Goal: Task Accomplishment & Management: Manage account settings

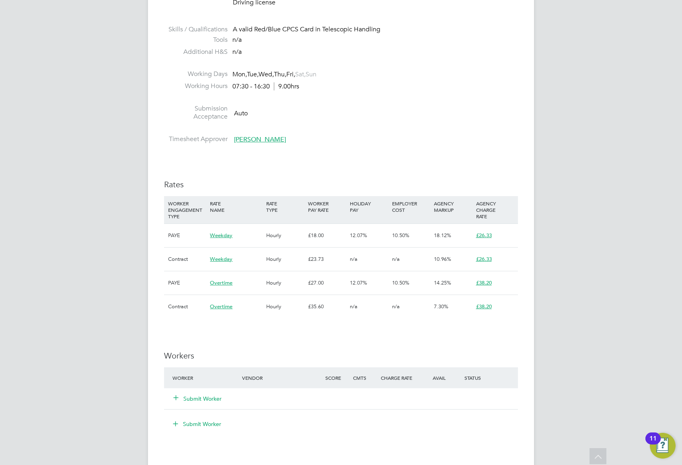
scroll to position [24, 56]
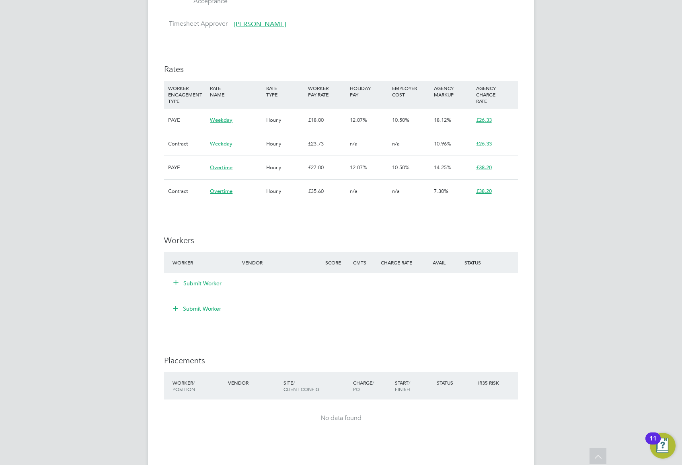
click at [210, 282] on button "Submit Worker" at bounding box center [198, 284] width 48 height 8
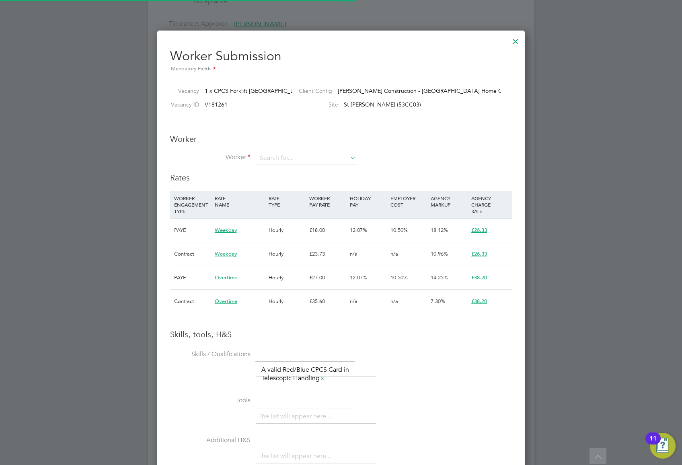
scroll to position [24, 54]
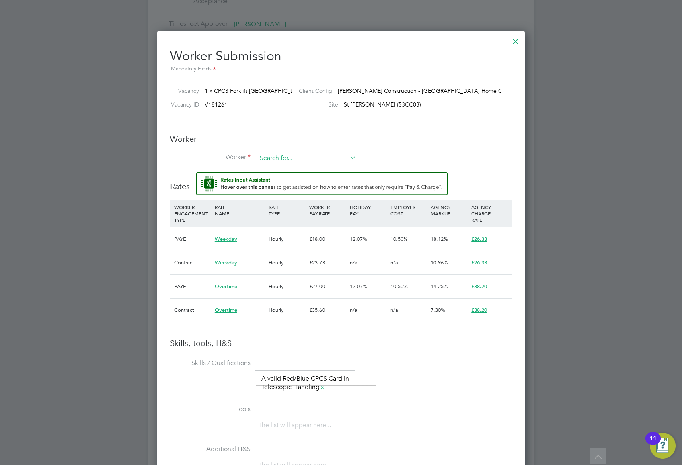
click at [292, 158] on input at bounding box center [306, 158] width 99 height 12
type input "p"
click at [291, 165] on li "Philip Dohert y (13937654)" at bounding box center [309, 169] width 105 height 11
type input "Philip Doherty (13937654)"
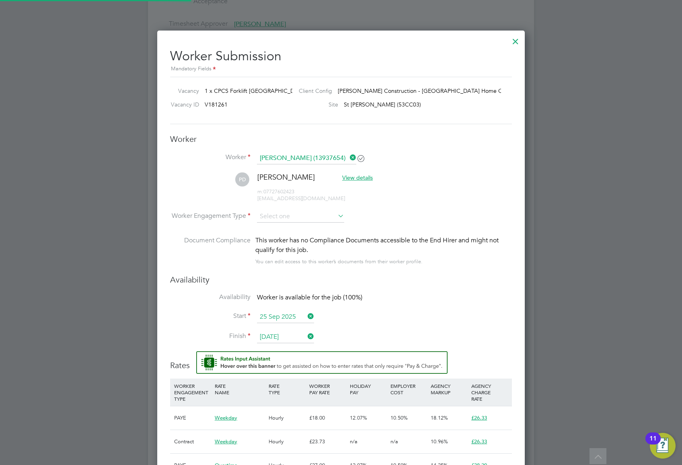
type input "27 Sep 2025"
click at [318, 216] on input at bounding box center [300, 217] width 87 height 12
click at [312, 224] on li "Contract" at bounding box center [301, 227] width 88 height 10
type input "Contract"
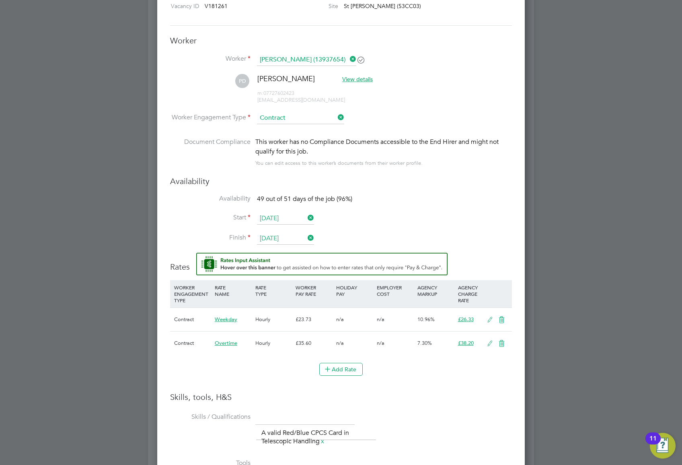
click at [487, 319] on icon at bounding box center [490, 320] width 10 height 6
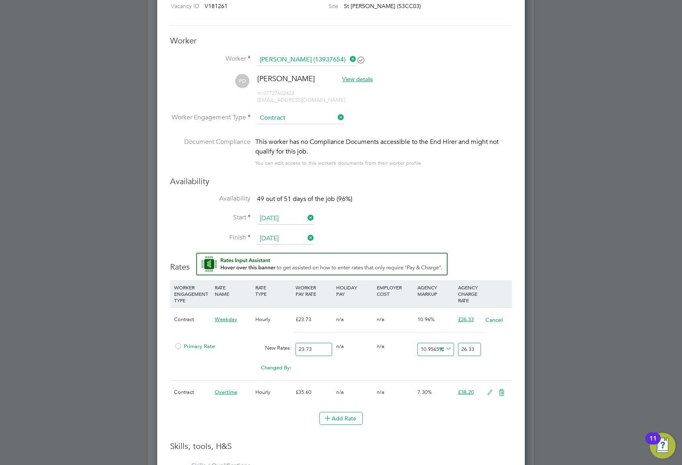
click at [183, 349] on div "Primary Rate" at bounding box center [212, 346] width 81 height 15
click at [181, 346] on div at bounding box center [178, 349] width 8 height 6
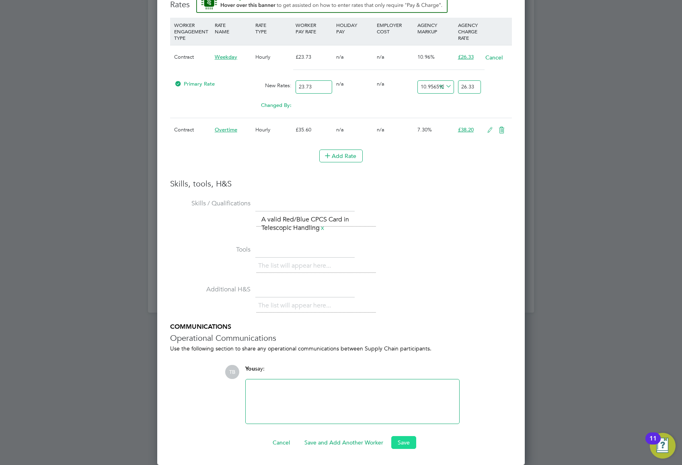
click at [405, 438] on button "Save" at bounding box center [403, 443] width 25 height 13
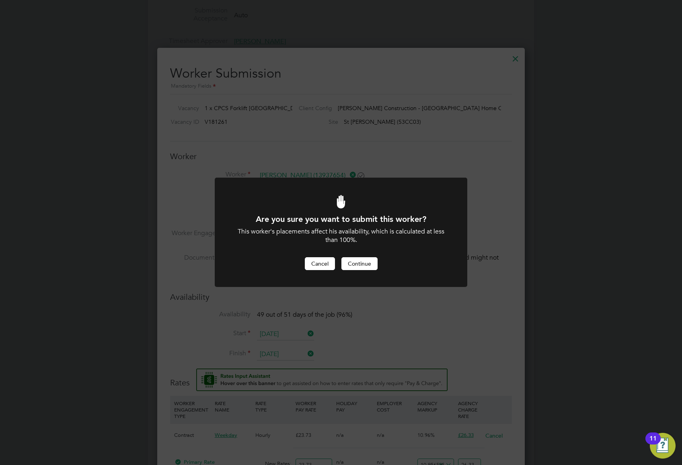
click at [321, 260] on button "Cancel" at bounding box center [320, 263] width 30 height 13
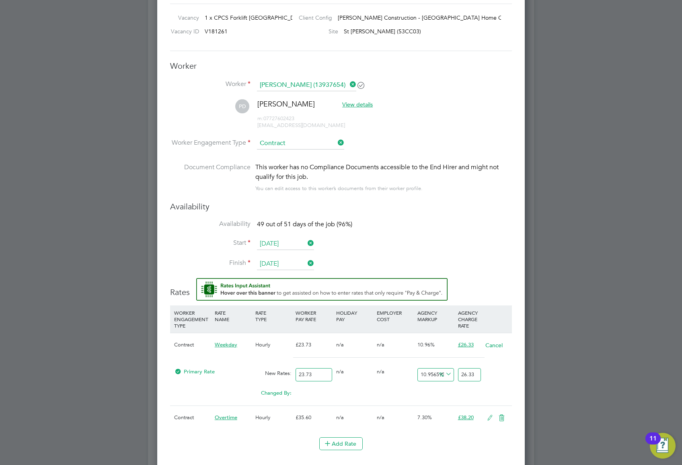
scroll to position [542, 0]
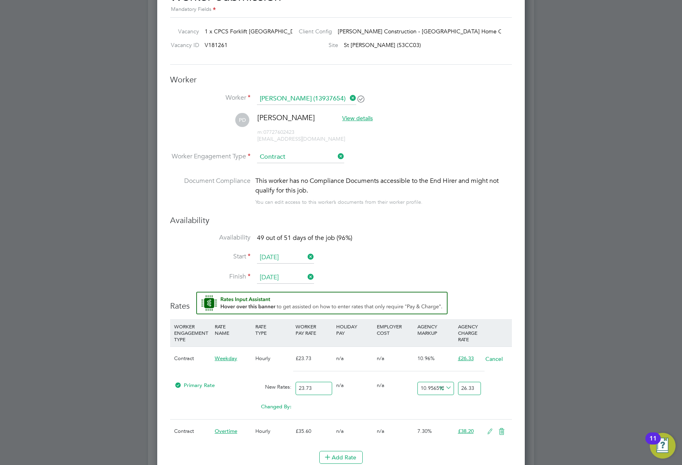
click at [306, 256] on icon at bounding box center [306, 256] width 0 height 11
click at [292, 256] on input at bounding box center [285, 258] width 57 height 12
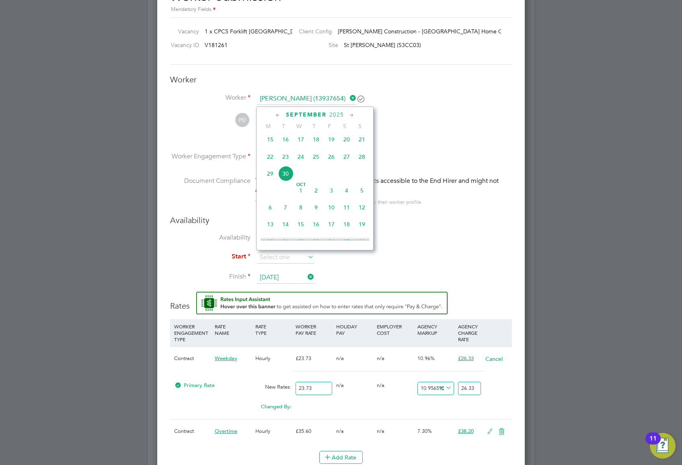
click at [317, 160] on span "25" at bounding box center [316, 156] width 15 height 15
type input "25 Sep 2025"
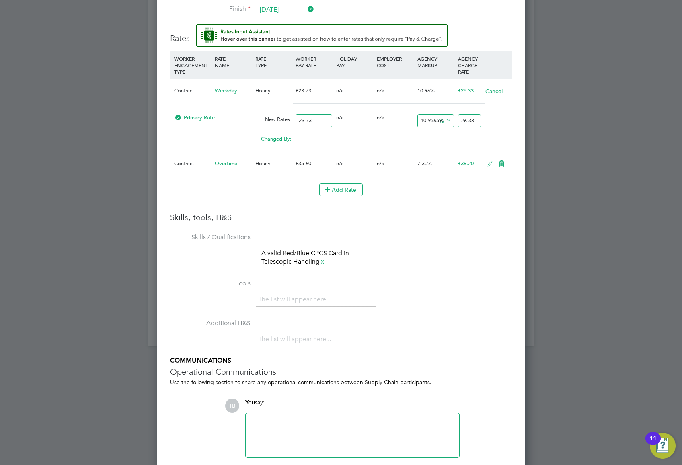
scroll to position [845, 0]
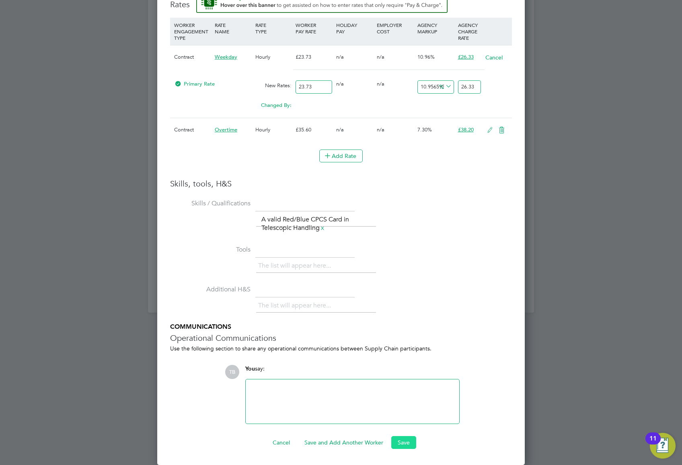
click at [403, 441] on button "Save" at bounding box center [403, 443] width 25 height 13
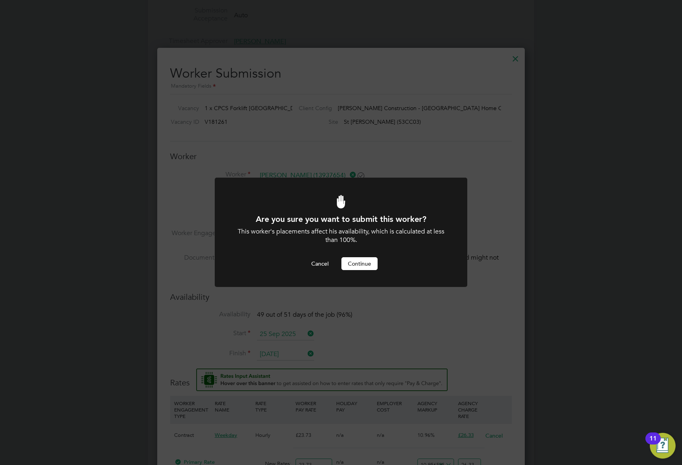
scroll to position [0, 0]
click at [351, 261] on button "Continue" at bounding box center [360, 263] width 36 height 13
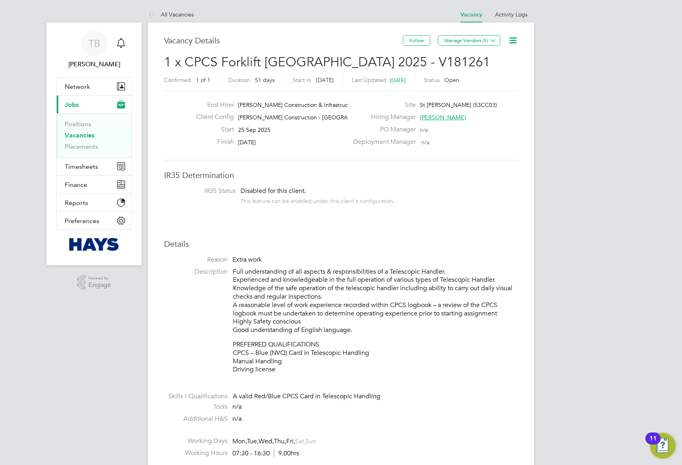
click at [510, 39] on icon at bounding box center [513, 40] width 10 height 10
click at [501, 58] on li "Edit Vacancy" at bounding box center [493, 59] width 47 height 11
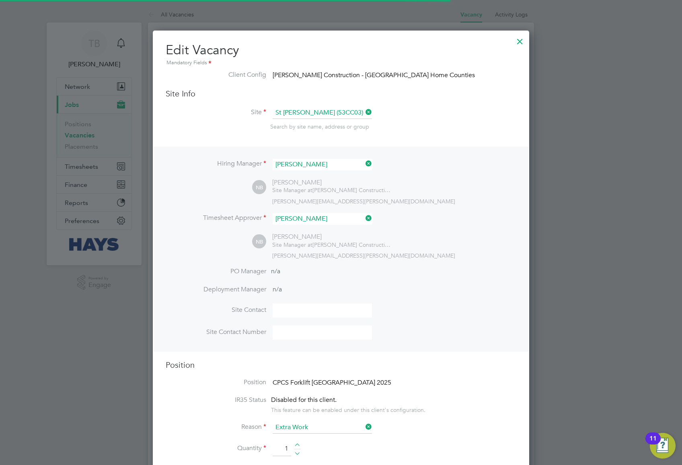
scroll to position [4, 4]
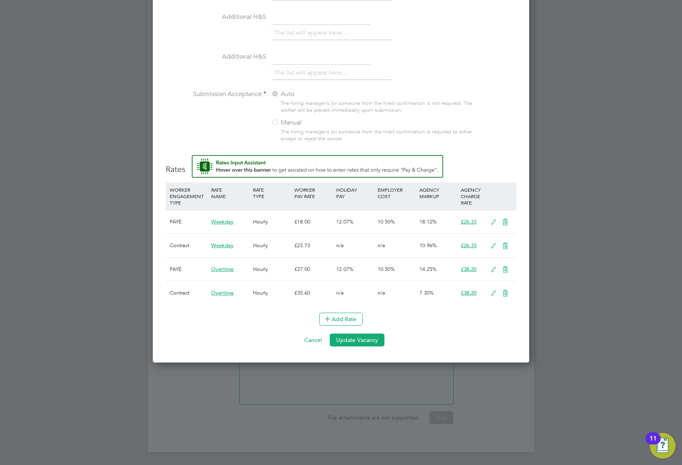
click at [360, 340] on button "Update Vacancy" at bounding box center [357, 340] width 55 height 13
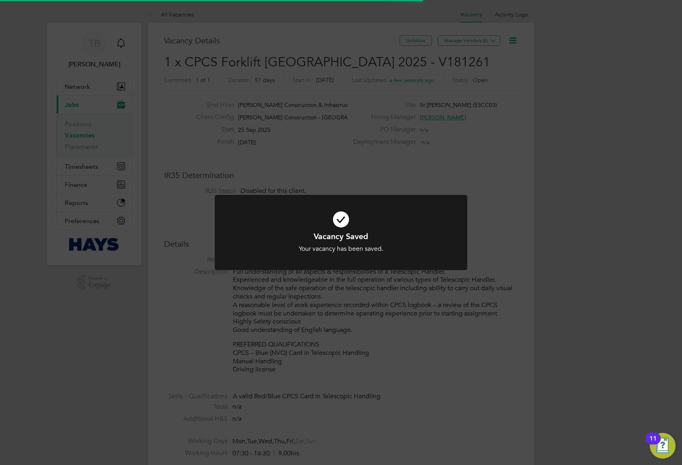
click at [515, 161] on div "Vacancy Saved Your vacancy has been saved. Cancel Okay" at bounding box center [341, 232] width 682 height 465
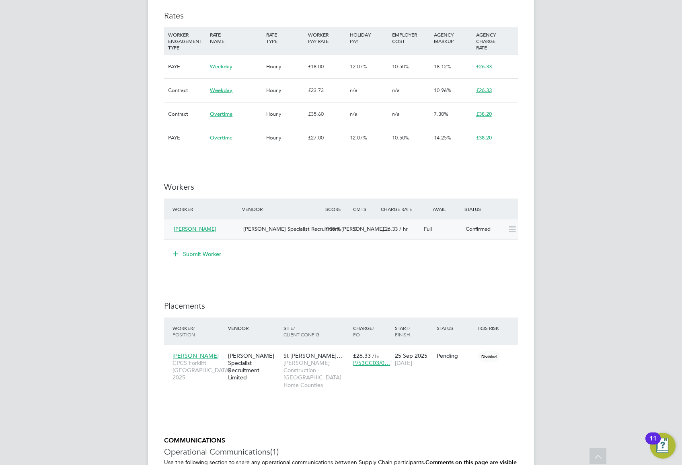
click at [512, 233] on icon at bounding box center [512, 230] width 10 height 6
click at [511, 357] on icon at bounding box center [508, 356] width 8 height 10
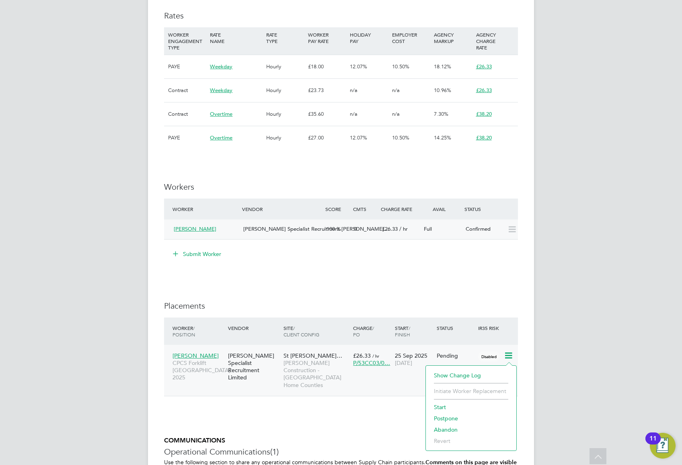
click at [439, 408] on li "Start" at bounding box center [471, 407] width 82 height 11
type input "[PERSON_NAME]"
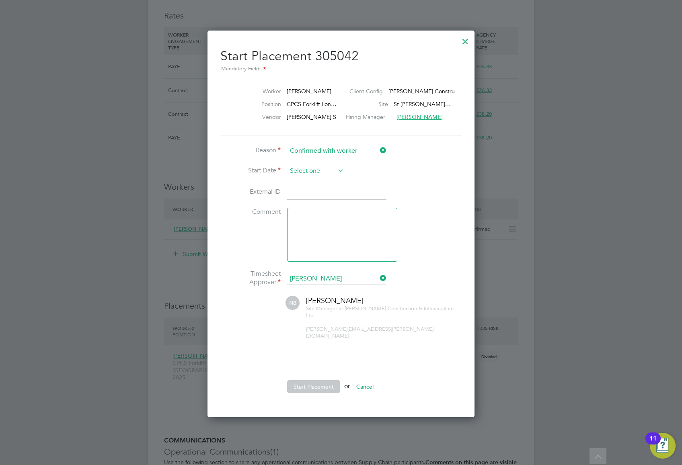
click at [330, 168] on input at bounding box center [315, 171] width 57 height 12
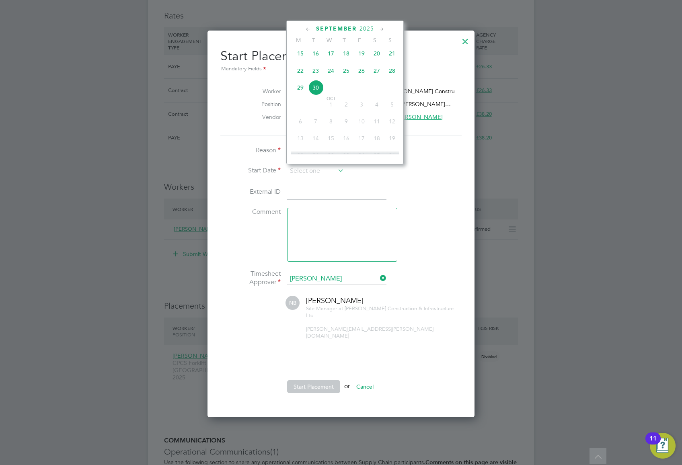
click at [344, 74] on span "25" at bounding box center [346, 70] width 15 height 15
type input "25 Sep 2025"
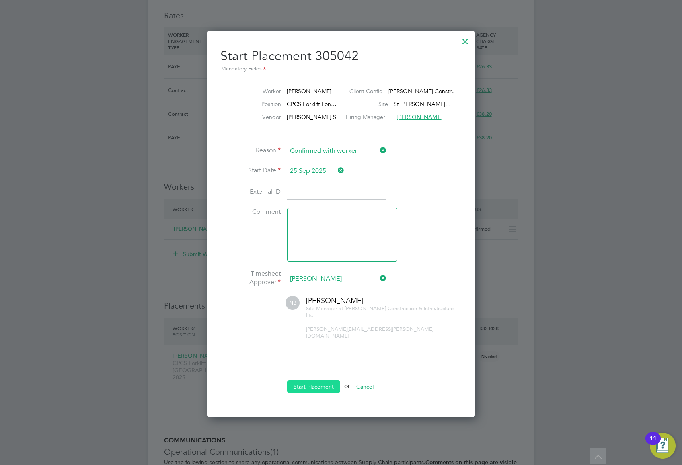
click at [295, 381] on button "Start Placement" at bounding box center [313, 387] width 53 height 13
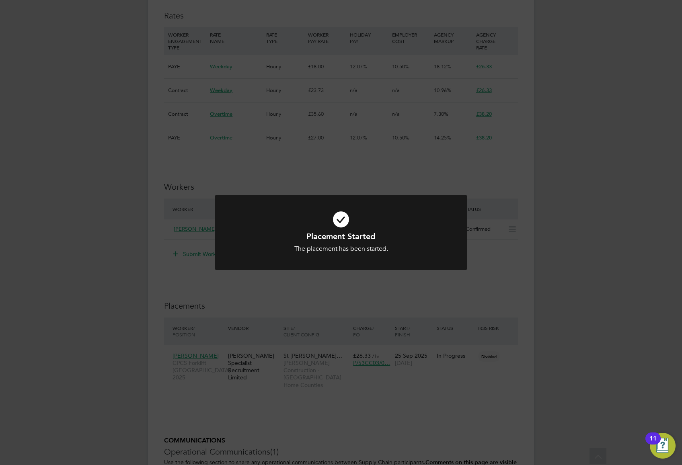
click at [583, 248] on div "Placement Started The placement has been started. Cancel Okay" at bounding box center [341, 232] width 682 height 465
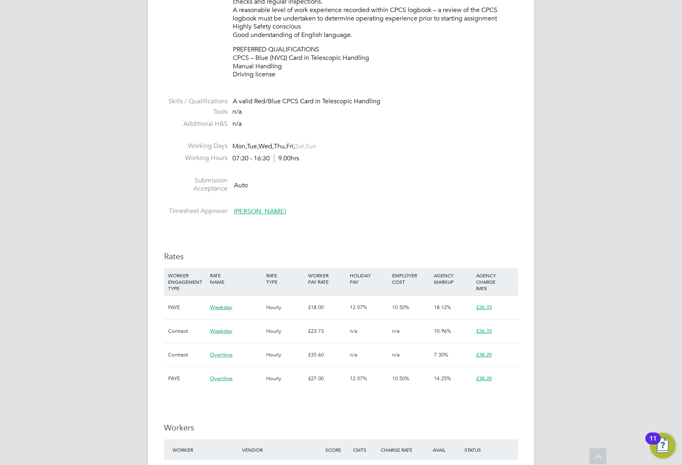
scroll to position [429, 0]
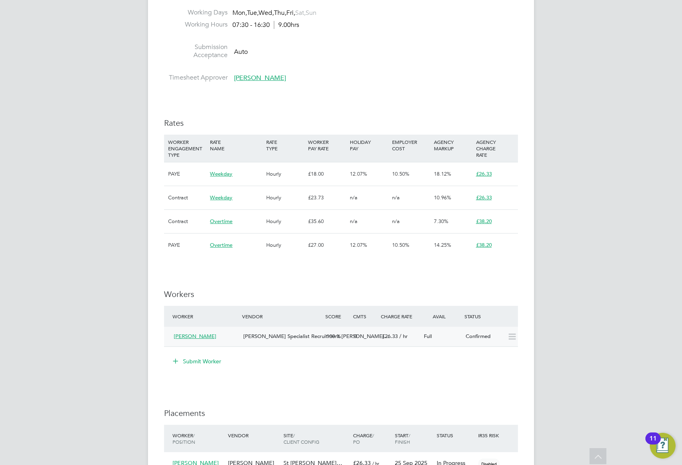
click at [189, 337] on span "[PERSON_NAME]" at bounding box center [195, 336] width 43 height 7
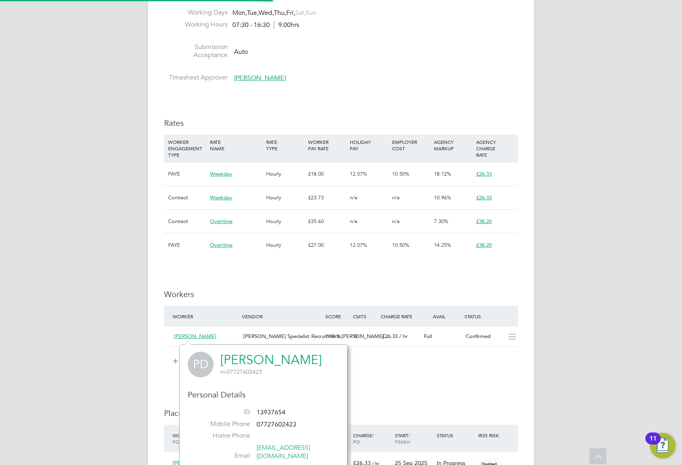
scroll to position [203, 168]
click at [257, 367] on link "[PERSON_NAME]" at bounding box center [270, 360] width 101 height 16
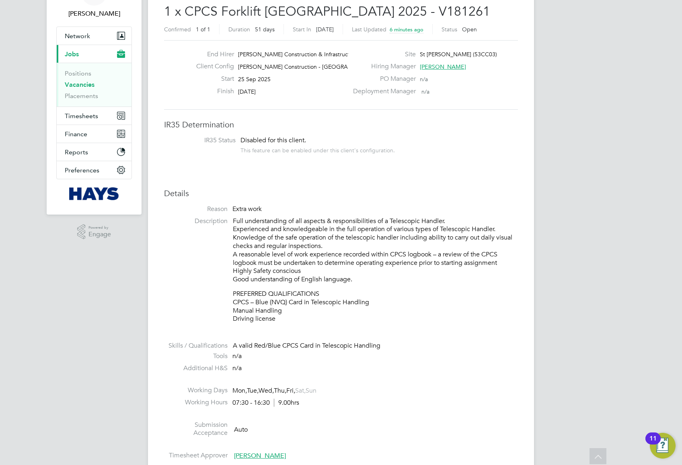
scroll to position [0, 0]
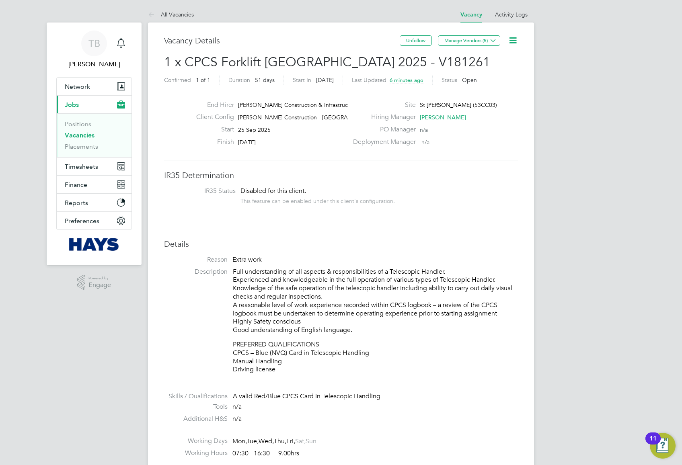
click at [515, 43] on icon at bounding box center [513, 40] width 10 height 10
click at [504, 58] on li "Edit Vacancy" at bounding box center [493, 59] width 47 height 11
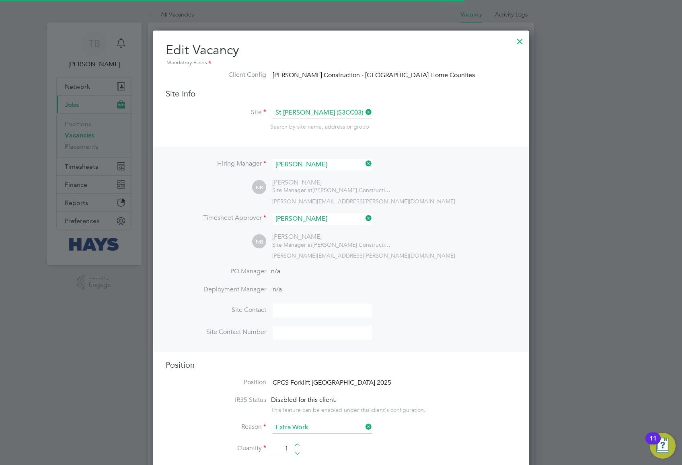
scroll to position [24, 42]
click at [521, 40] on div at bounding box center [520, 39] width 14 height 14
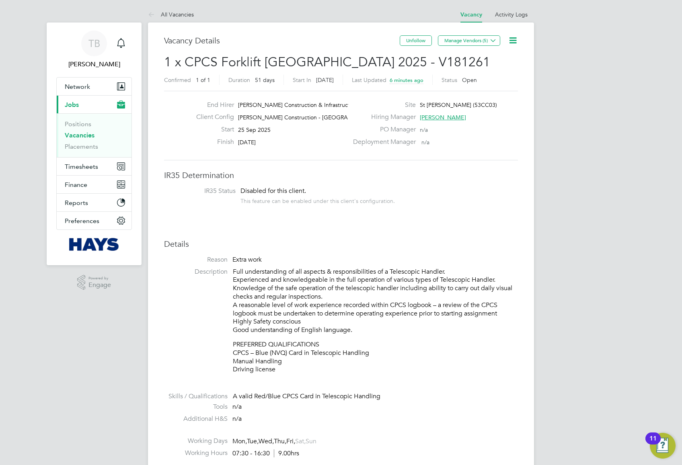
click at [244, 65] on span "1 x CPCS Forklift London 2025 - V181261" at bounding box center [327, 62] width 326 height 16
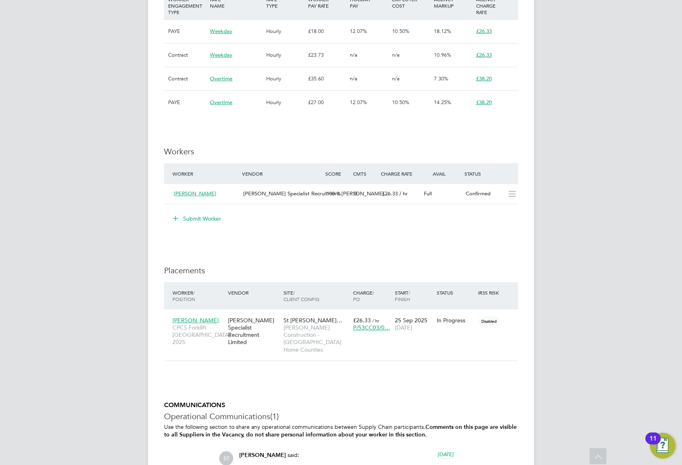
scroll to position [590, 0]
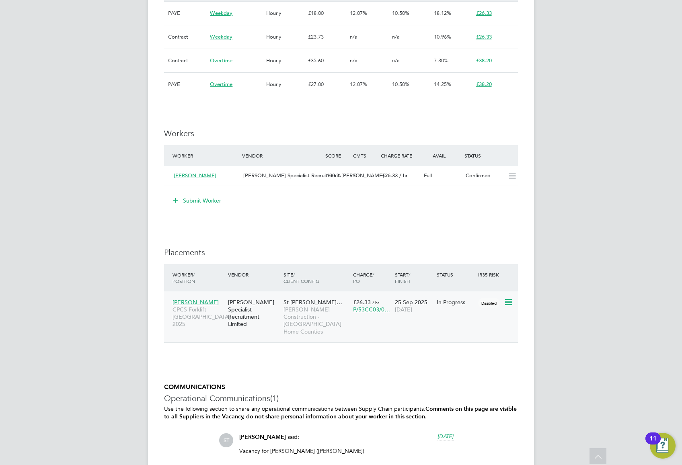
click at [200, 301] on span "[PERSON_NAME]" at bounding box center [196, 302] width 46 height 7
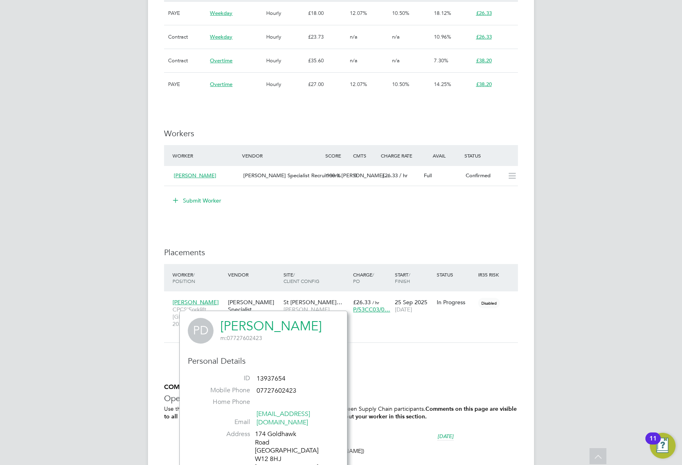
click at [250, 328] on link "[PERSON_NAME]" at bounding box center [270, 327] width 101 height 16
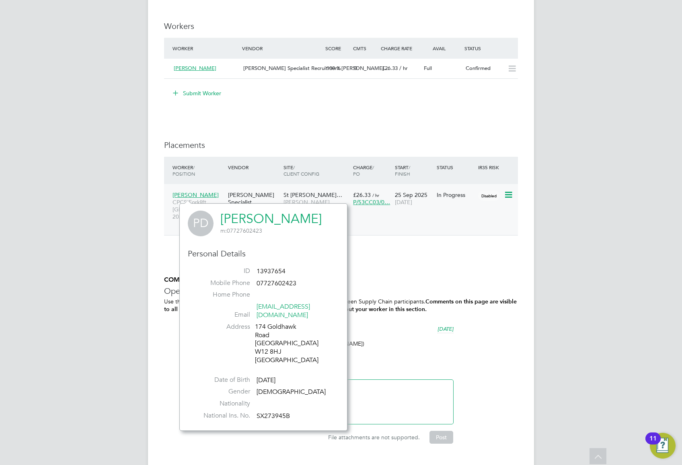
click at [165, 221] on div "Philip Doherty CPCS Forklift London 2025 Hays Specialist Recruitment Limited St…" at bounding box center [341, 209] width 354 height 51
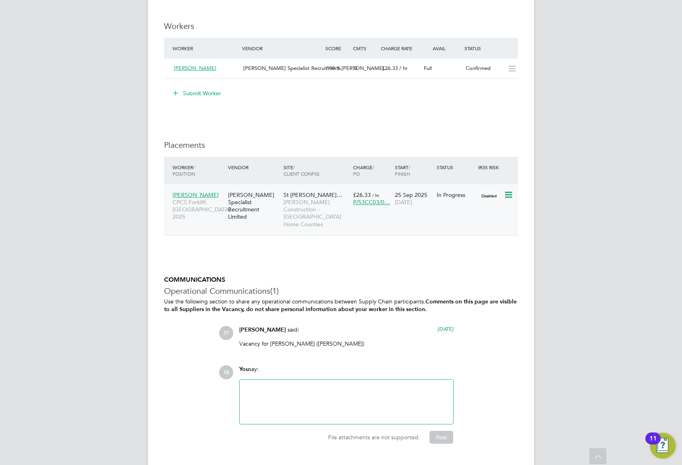
click at [371, 213] on div "Philip Doherty CPCS Forklift London 2025 Hays Specialist Recruitment Limited St…" at bounding box center [341, 209] width 354 height 51
click at [216, 219] on div "Philip Doherty CPCS Forklift London 2025 Hays Specialist Recruitment Limited St…" at bounding box center [341, 209] width 354 height 51
click at [371, 203] on span "P/53CC03/0…" at bounding box center [371, 202] width 37 height 7
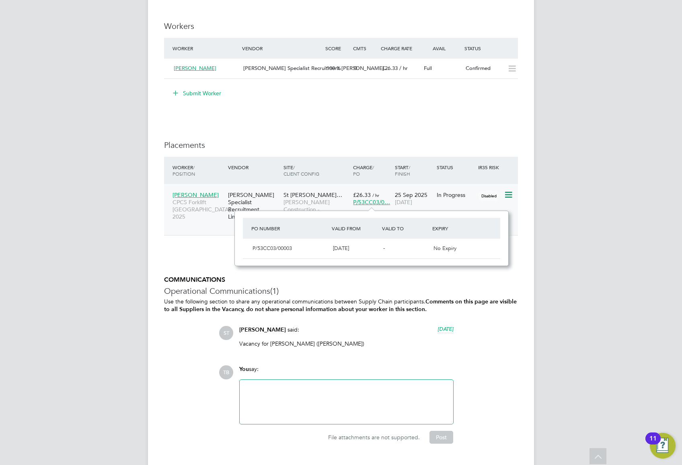
click at [192, 201] on span "CPCS Forklift [GEOGRAPHIC_DATA] 2025" at bounding box center [198, 210] width 51 height 22
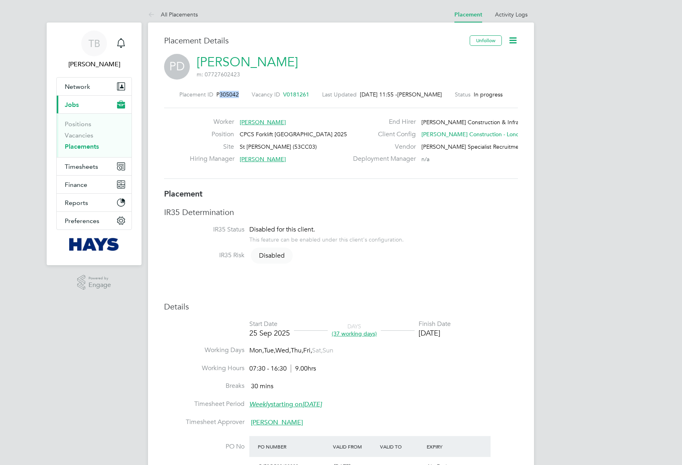
drag, startPoint x: 233, startPoint y: 95, endPoint x: 216, endPoint y: 95, distance: 17.3
click at [216, 95] on span "P305042" at bounding box center [227, 94] width 23 height 7
copy span "305042"
